Goal: Find specific page/section: Find specific page/section

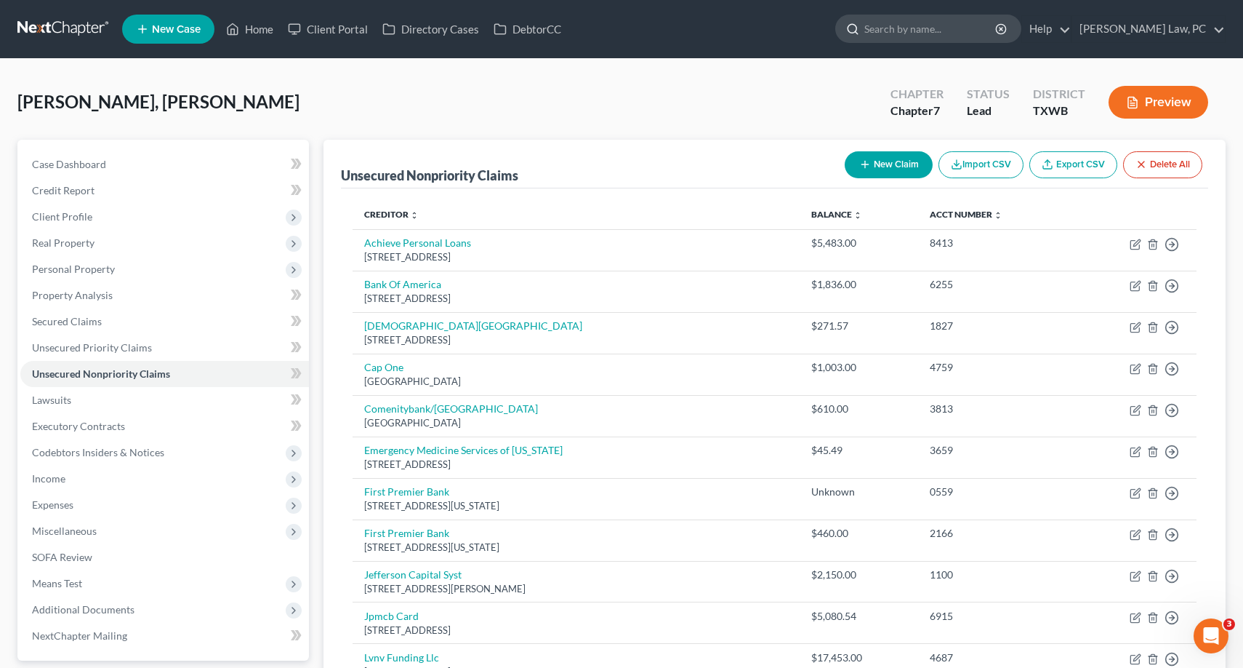
click at [881, 18] on input "search" at bounding box center [931, 28] width 133 height 27
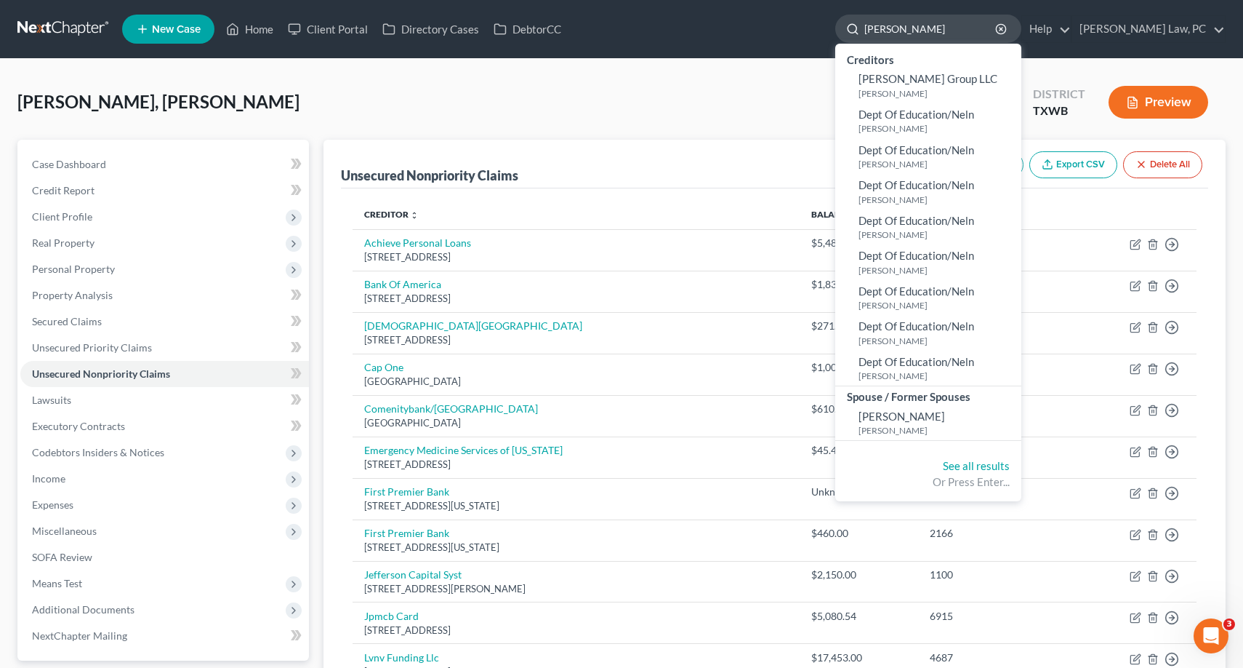
type input "[PERSON_NAME]"
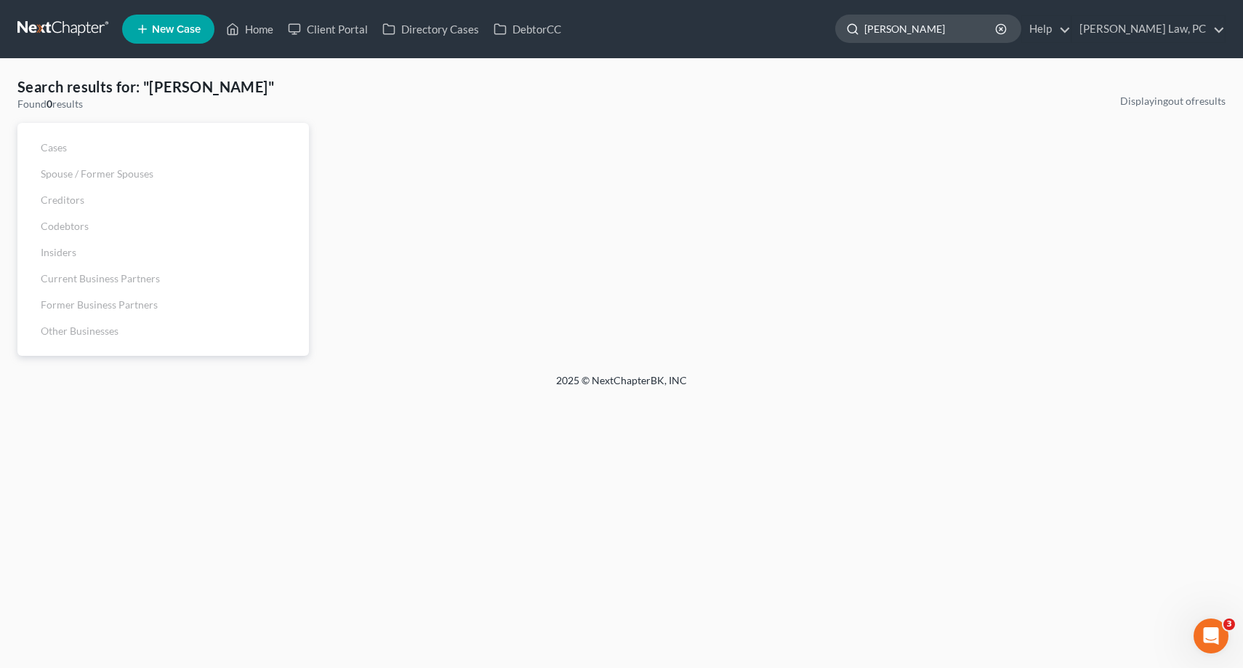
click at [938, 24] on input "[PERSON_NAME]" at bounding box center [931, 28] width 133 height 27
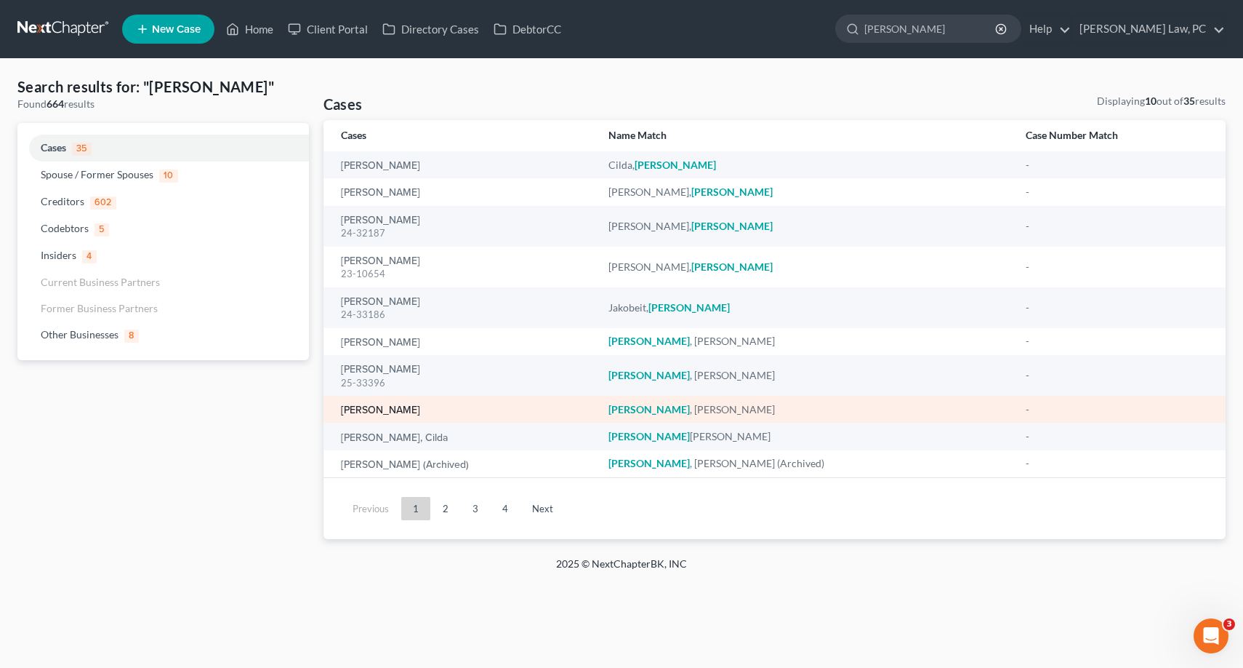
type input "[PERSON_NAME]"
click at [369, 410] on link "[PERSON_NAME]" at bounding box center [380, 410] width 79 height 10
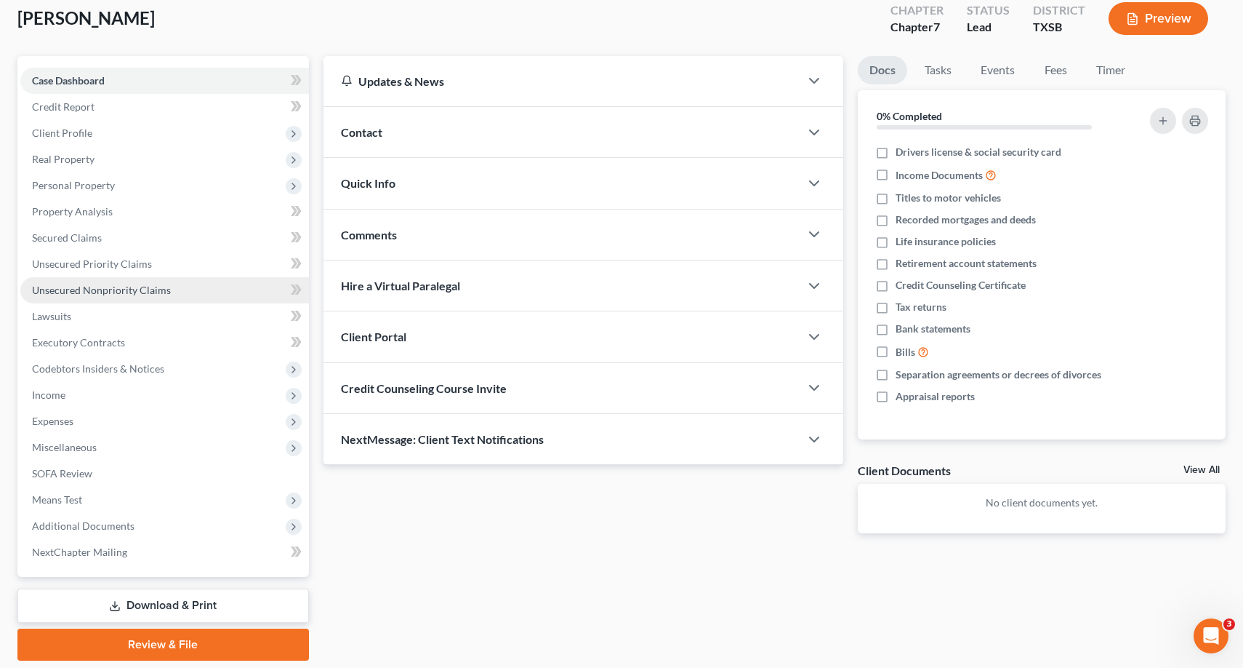
scroll to position [92, 0]
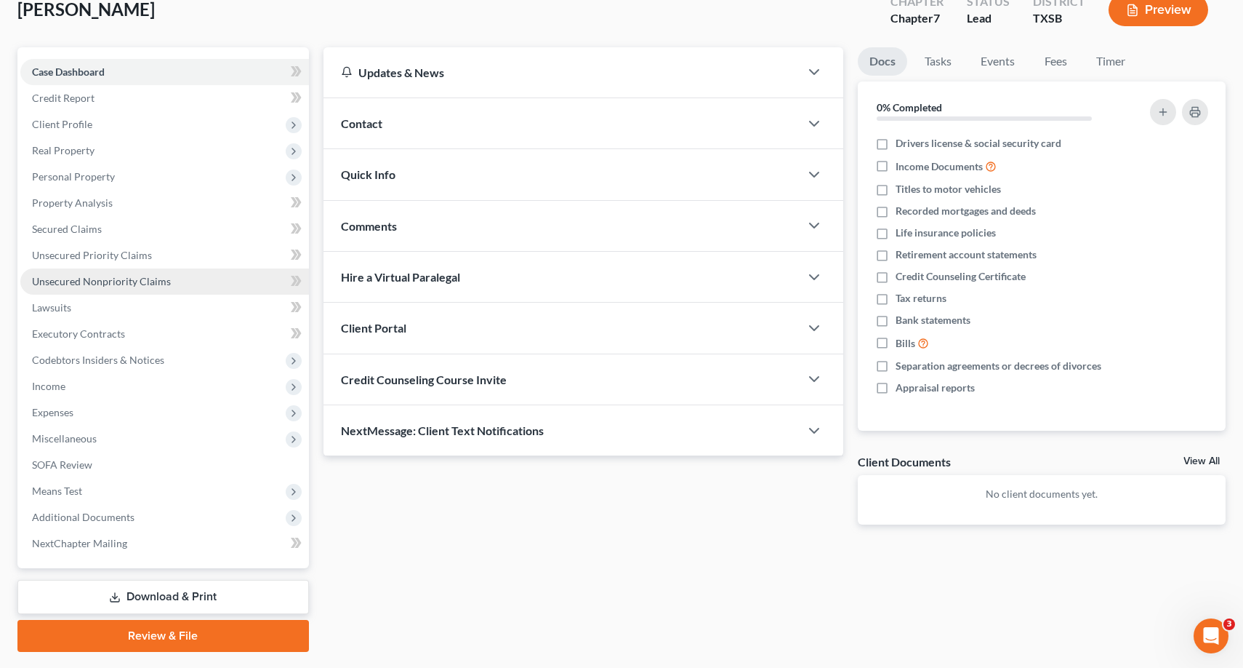
click at [115, 280] on span "Unsecured Nonpriority Claims" at bounding box center [101, 281] width 139 height 12
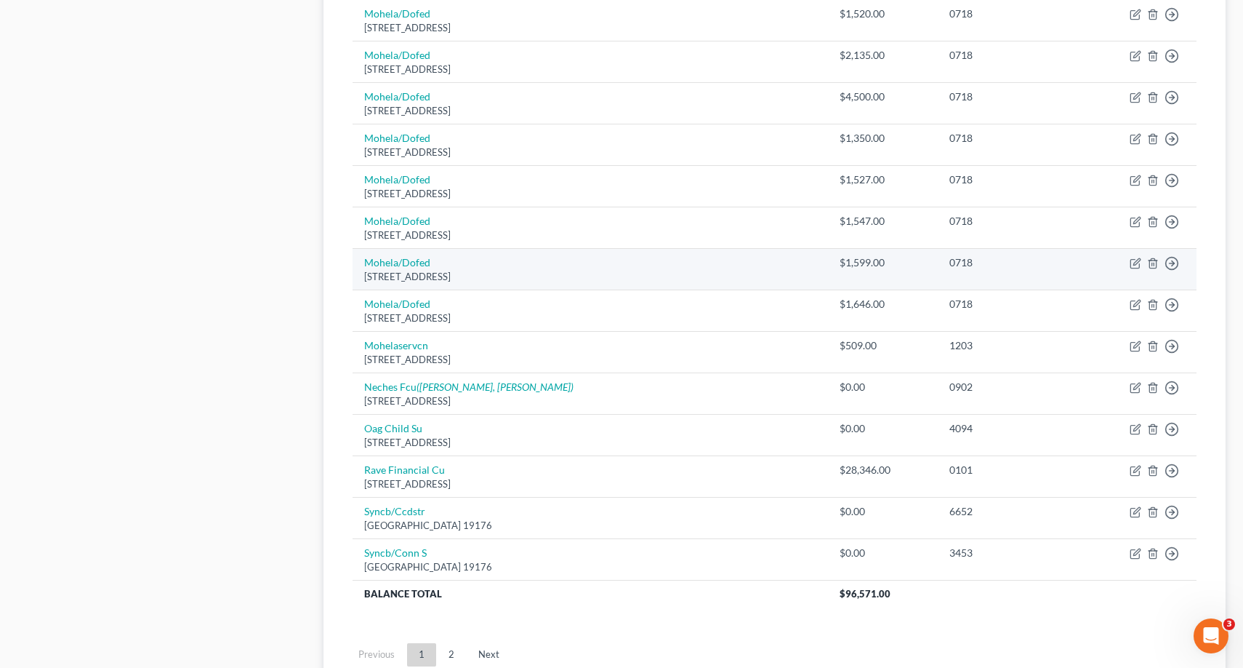
scroll to position [893, 0]
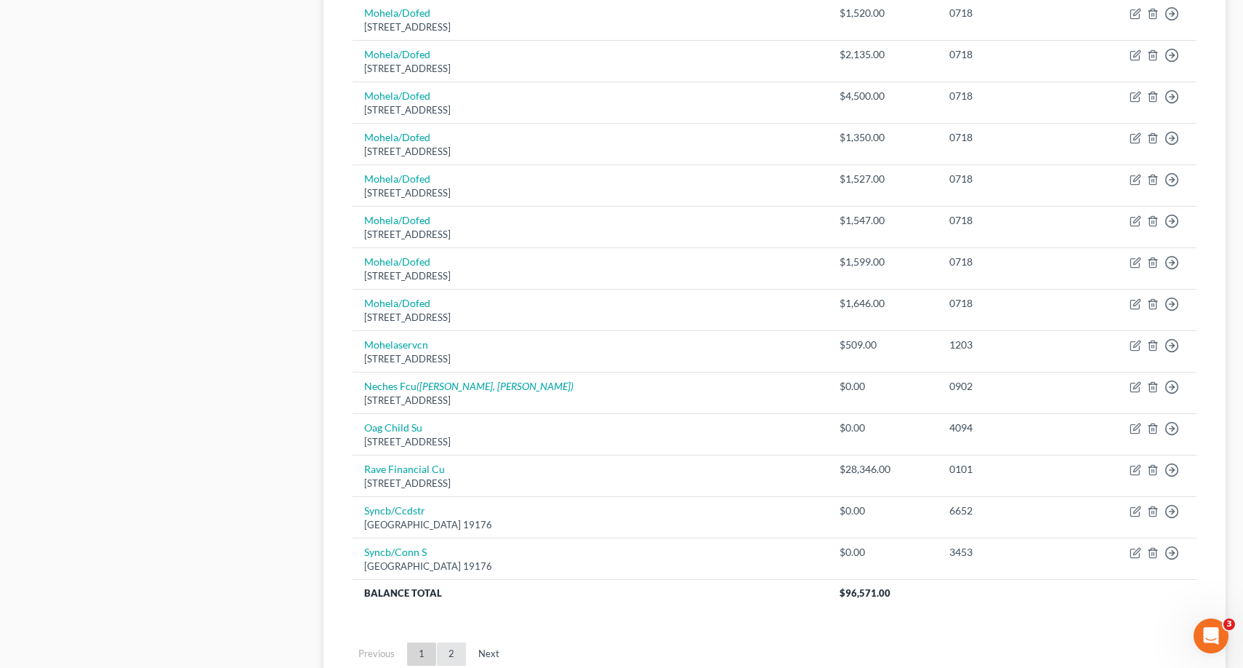
click at [448, 643] on link "2" at bounding box center [451, 653] width 29 height 23
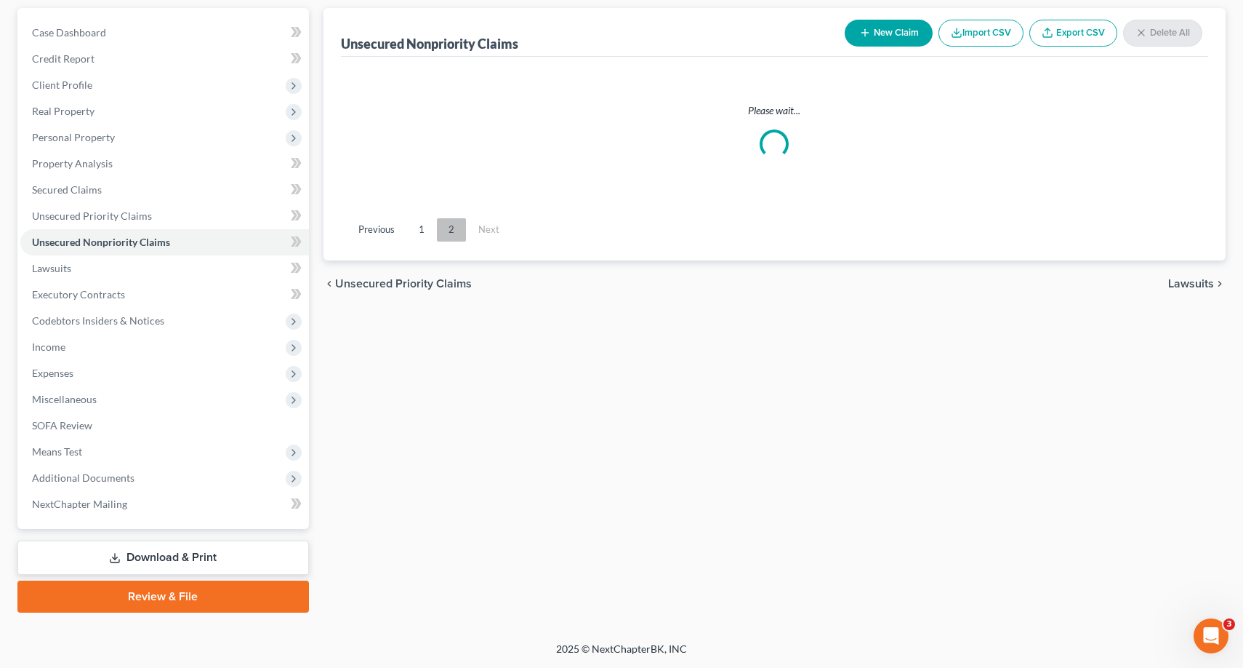
scroll to position [132, 0]
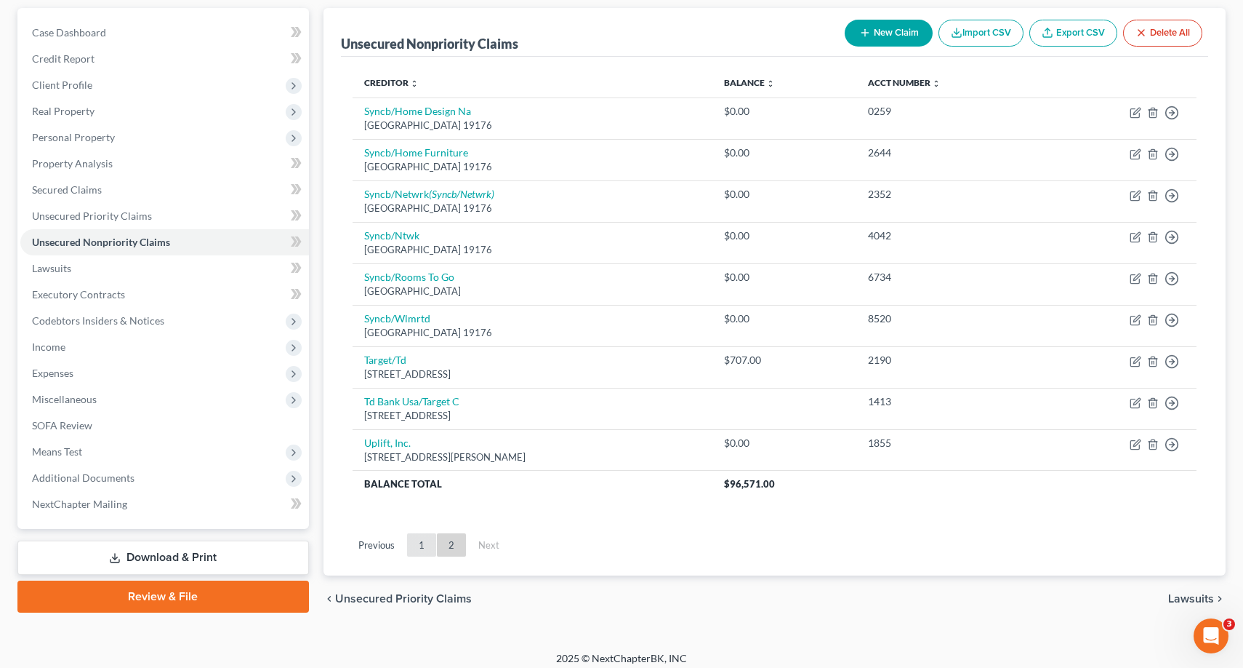
click at [413, 541] on link "1" at bounding box center [421, 544] width 29 height 23
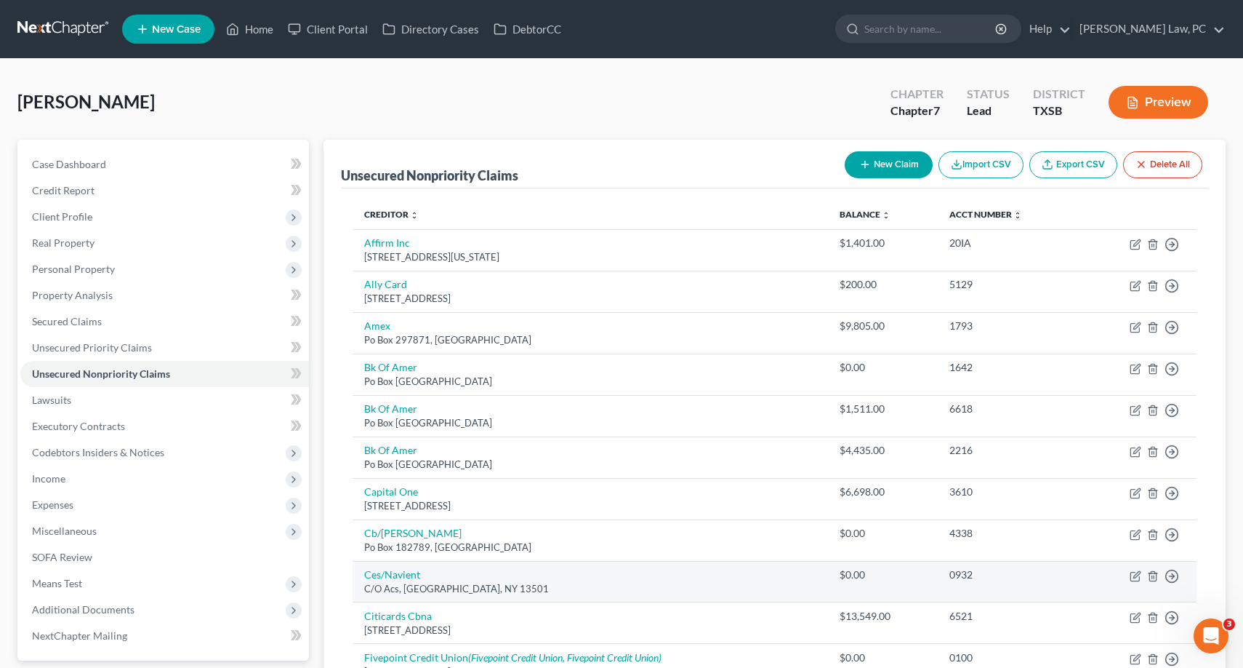
scroll to position [0, 0]
